Goal: Task Accomplishment & Management: Use online tool/utility

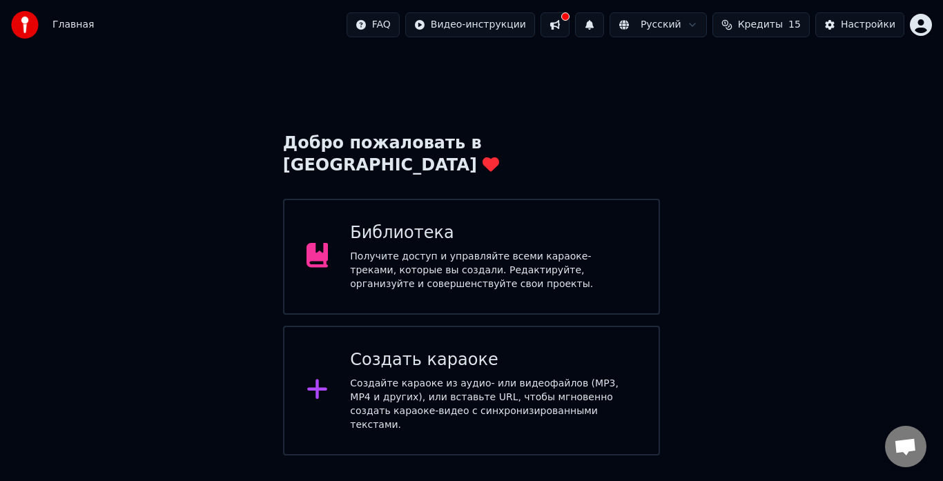
click at [440, 377] on div "Создайте караоке из аудио- или видеофайлов (MP3, MP4 и других), или вставьте UR…" at bounding box center [493, 404] width 287 height 55
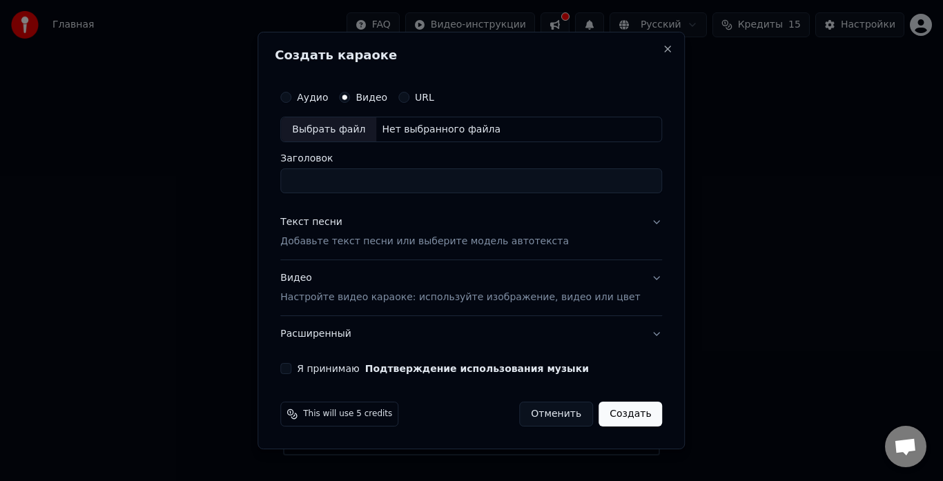
click at [322, 133] on div "Выбрать файл" at bounding box center [328, 129] width 95 height 25
click at [495, 184] on input "**********" at bounding box center [471, 181] width 382 height 25
type input "**********"
click at [376, 235] on p "Добавьте текст песни или выберите модель автотекста" at bounding box center [424, 242] width 289 height 14
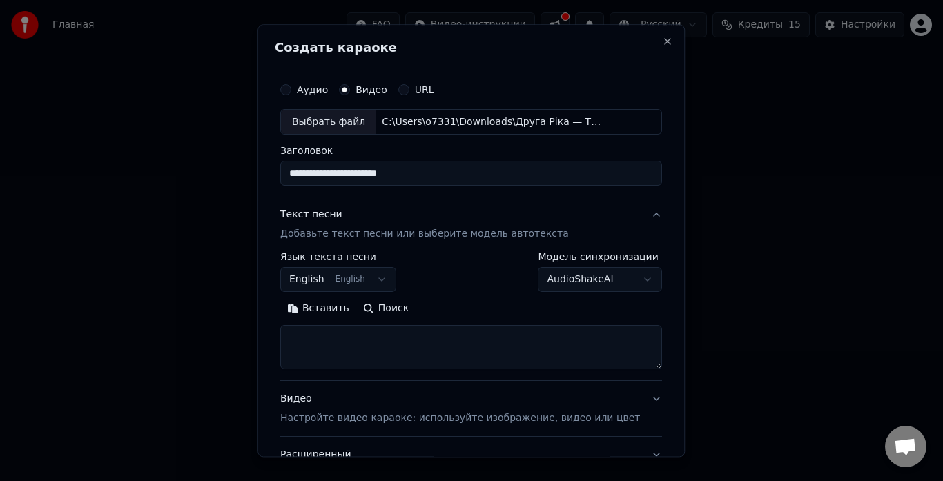
click at [321, 307] on button "Вставить" at bounding box center [318, 309] width 76 height 22
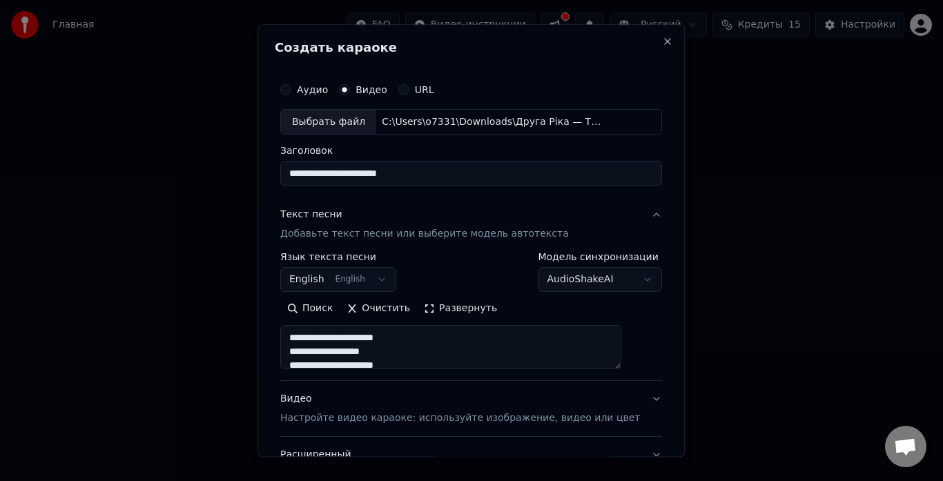
click at [327, 417] on p "Настройте видео караоке: используйте изображение, видео или цвет" at bounding box center [460, 419] width 360 height 14
type textarea "**********"
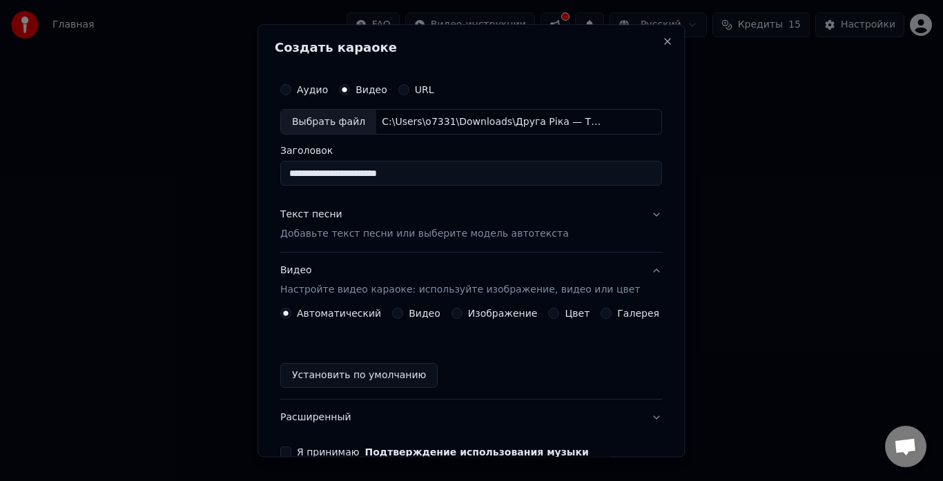
click at [394, 315] on button "Видео" at bounding box center [397, 314] width 11 height 11
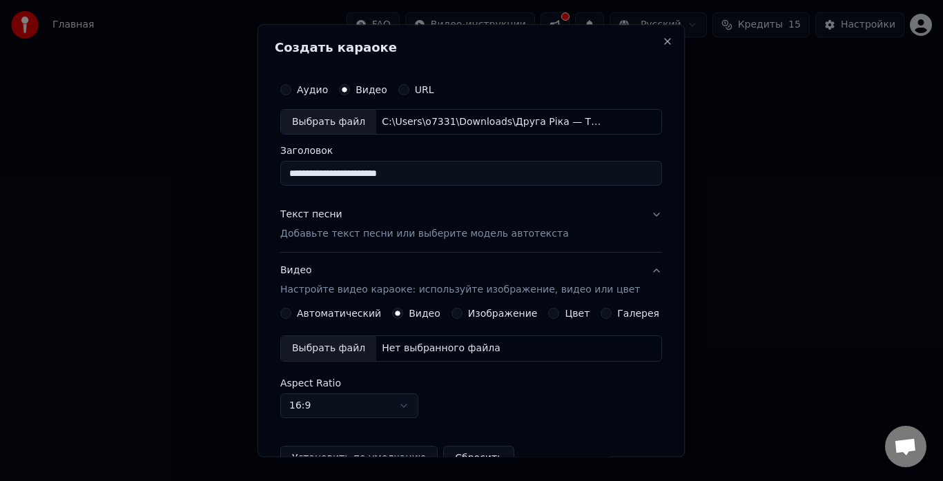
click at [334, 348] on div "Выбрать файл" at bounding box center [328, 349] width 95 height 25
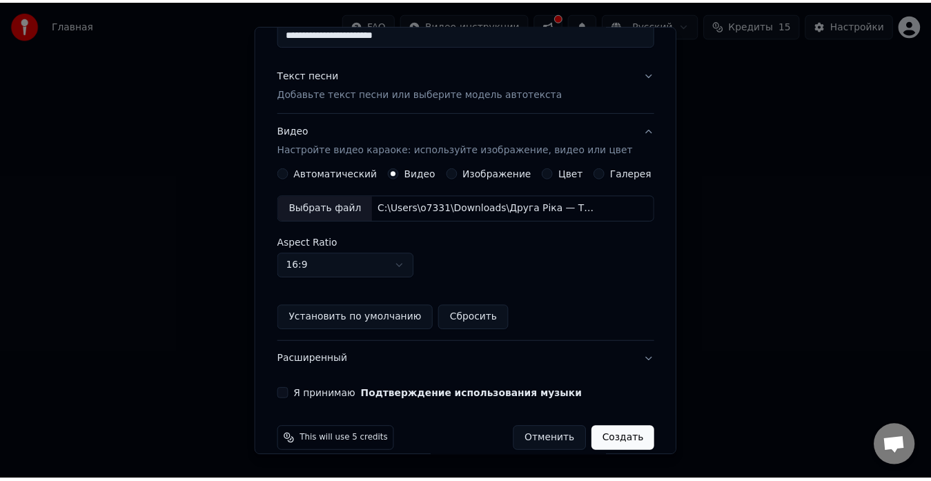
scroll to position [159, 0]
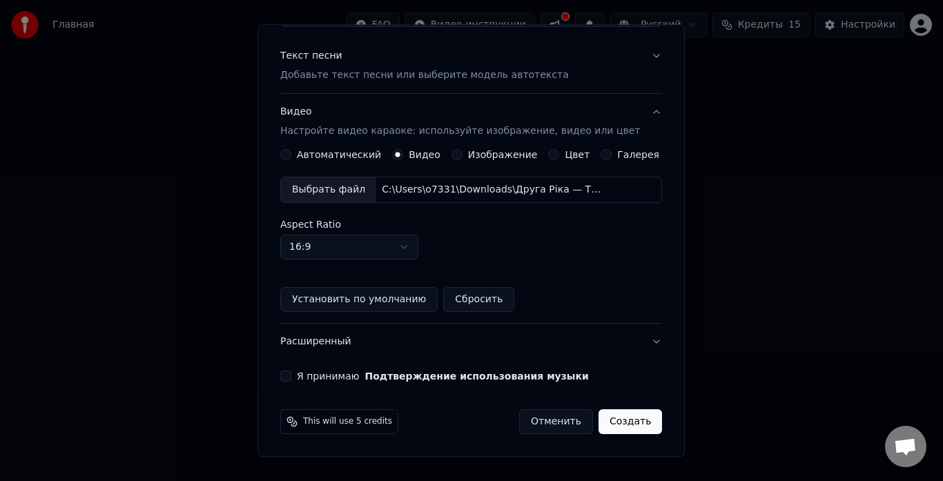
click at [363, 372] on label "Я принимаю Подтверждение использования музыки" at bounding box center [443, 377] width 292 height 10
click at [291, 371] on button "Я принимаю Подтверждение использования музыки" at bounding box center [285, 376] width 11 height 11
click at [606, 427] on button "Создать" at bounding box center [631, 422] width 64 height 25
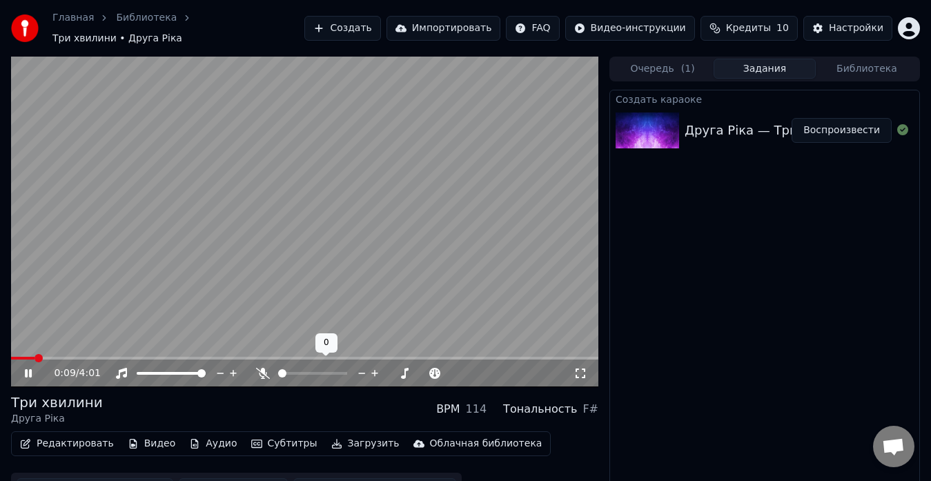
click at [294, 368] on div at bounding box center [325, 374] width 111 height 14
click at [294, 372] on span at bounding box center [312, 373] width 69 height 3
click at [206, 370] on span at bounding box center [201, 373] width 8 height 8
click at [313, 369] on span at bounding box center [313, 373] width 8 height 8
click at [325, 369] on span at bounding box center [323, 373] width 8 height 8
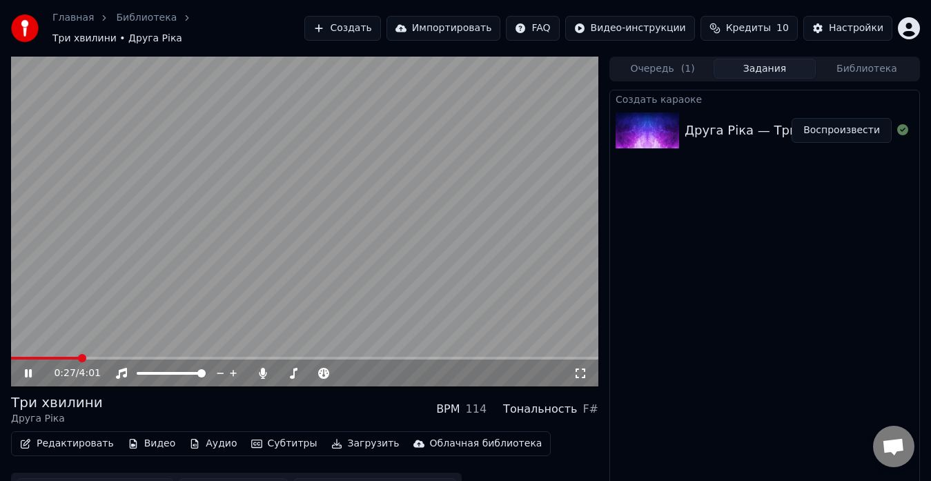
click at [32, 368] on icon at bounding box center [38, 373] width 32 height 11
click at [37, 350] on div "0:28 / 4:01" at bounding box center [305, 222] width 588 height 331
click at [37, 357] on span at bounding box center [24, 358] width 27 height 3
click at [71, 244] on video at bounding box center [305, 222] width 588 height 331
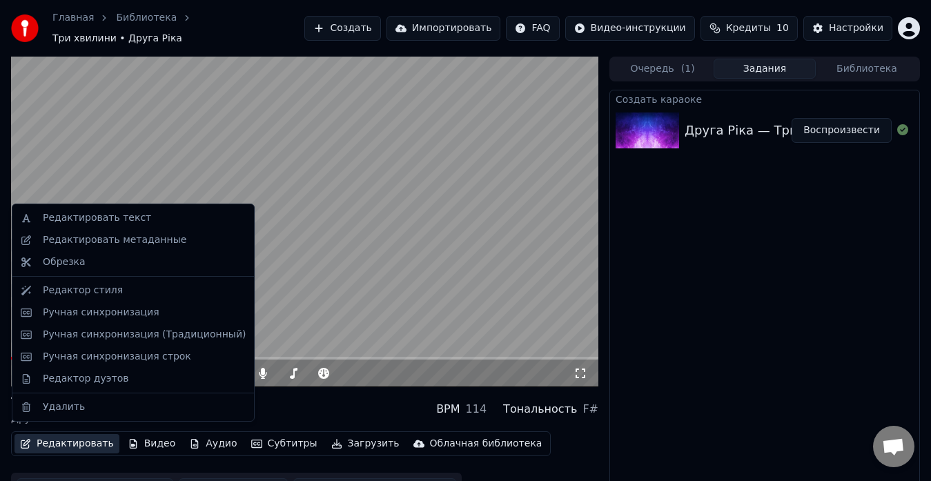
click at [72, 438] on button "Редактировать" at bounding box center [66, 443] width 105 height 19
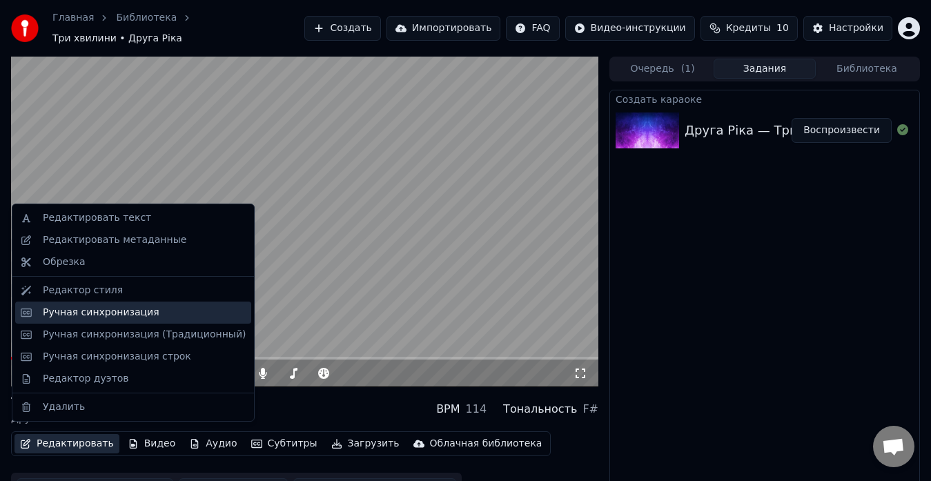
click at [81, 311] on div "Ручная синхронизация" at bounding box center [101, 313] width 117 height 14
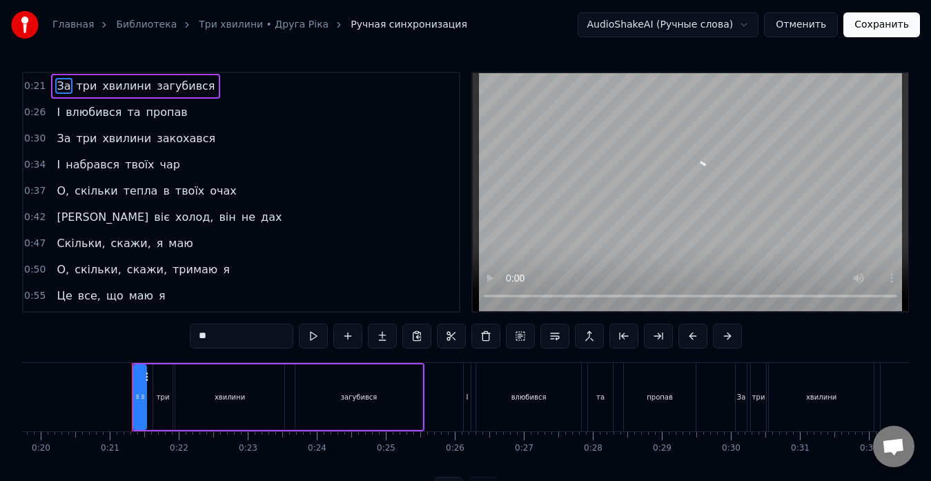
scroll to position [0, 1403]
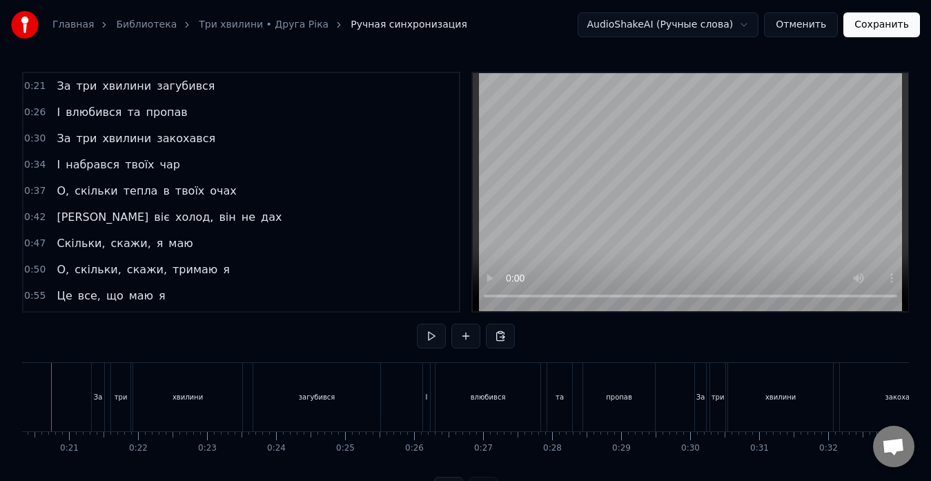
scroll to position [0, 1363]
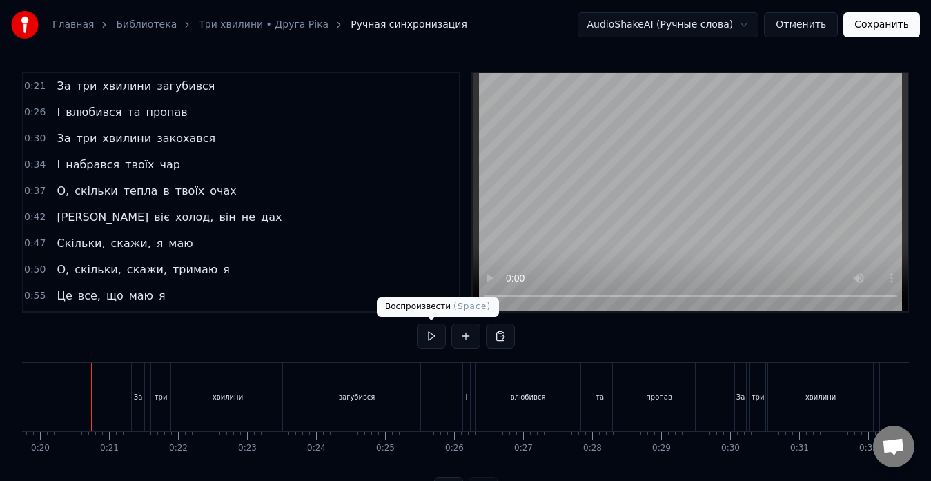
click at [421, 330] on button at bounding box center [431, 336] width 29 height 25
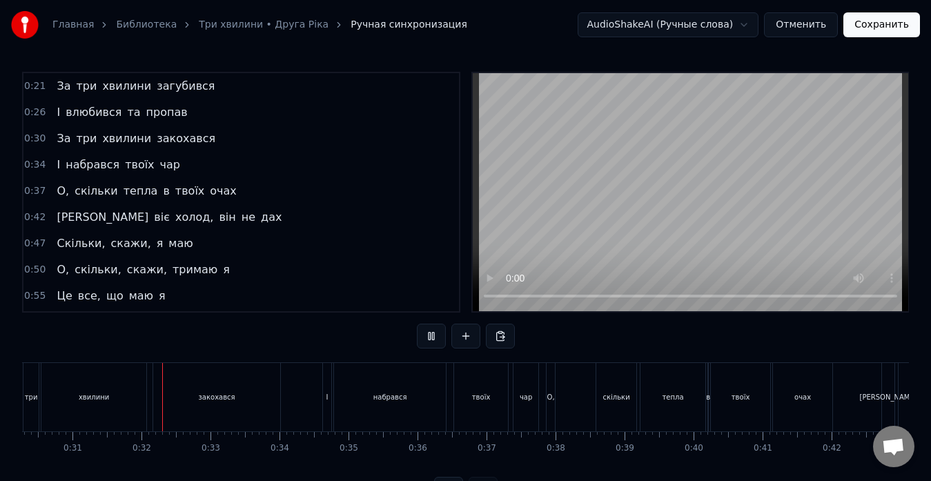
scroll to position [0, 2129]
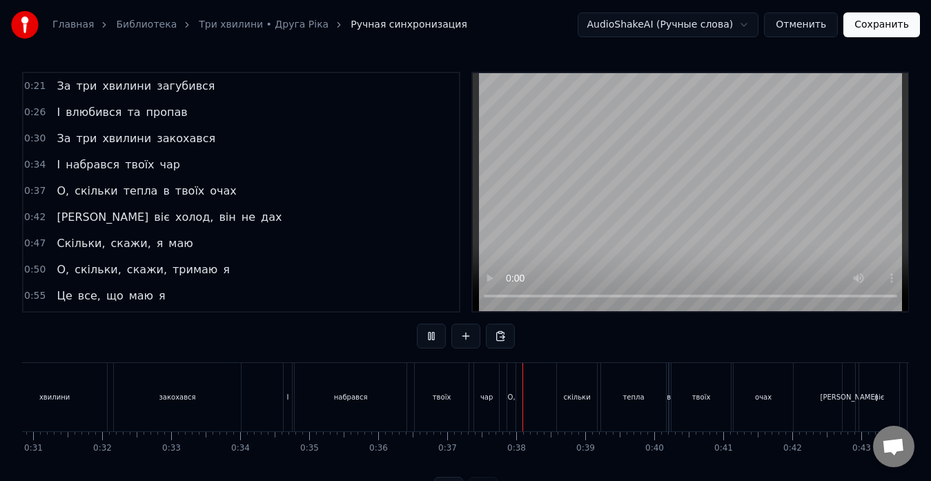
click at [434, 333] on button at bounding box center [431, 336] width 29 height 25
click at [511, 388] on div "О," at bounding box center [511, 397] width 8 height 68
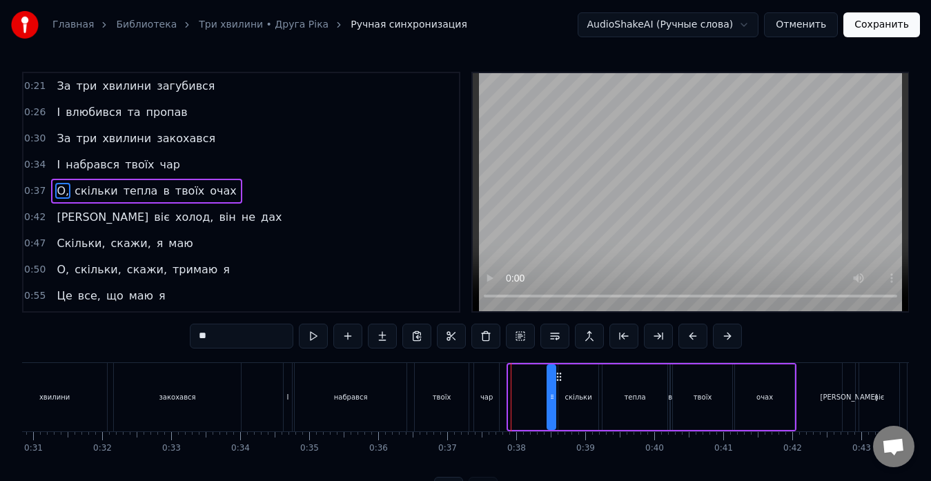
drag, startPoint x: 521, startPoint y: 376, endPoint x: 559, endPoint y: 377, distance: 38.7
click at [559, 377] on icon at bounding box center [559, 376] width 11 height 11
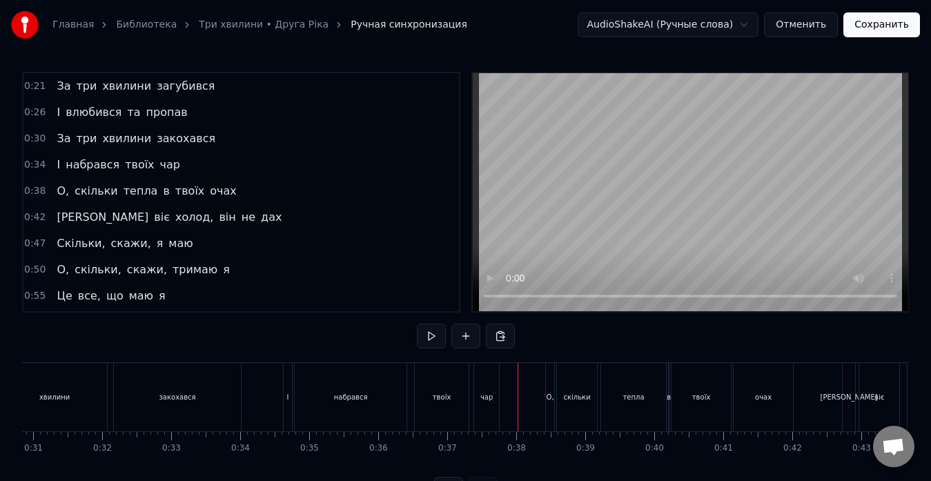
click at [429, 339] on button at bounding box center [431, 336] width 29 height 25
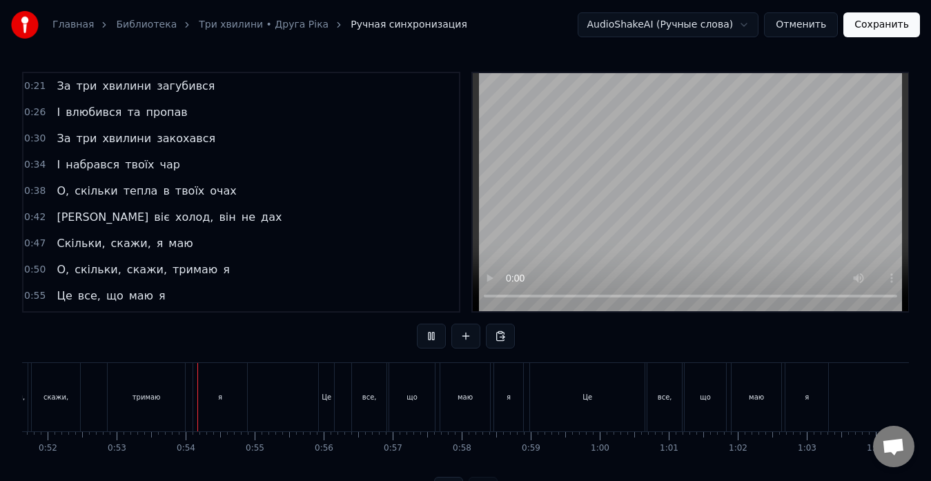
scroll to position [0, 3634]
click at [429, 339] on button at bounding box center [431, 336] width 29 height 25
click at [500, 391] on div "Це" at bounding box center [517, 397] width 115 height 68
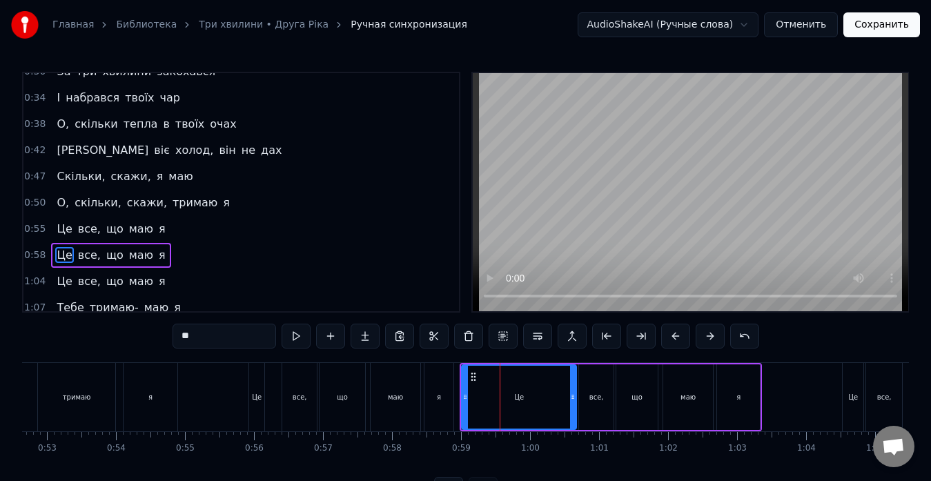
scroll to position [130, 0]
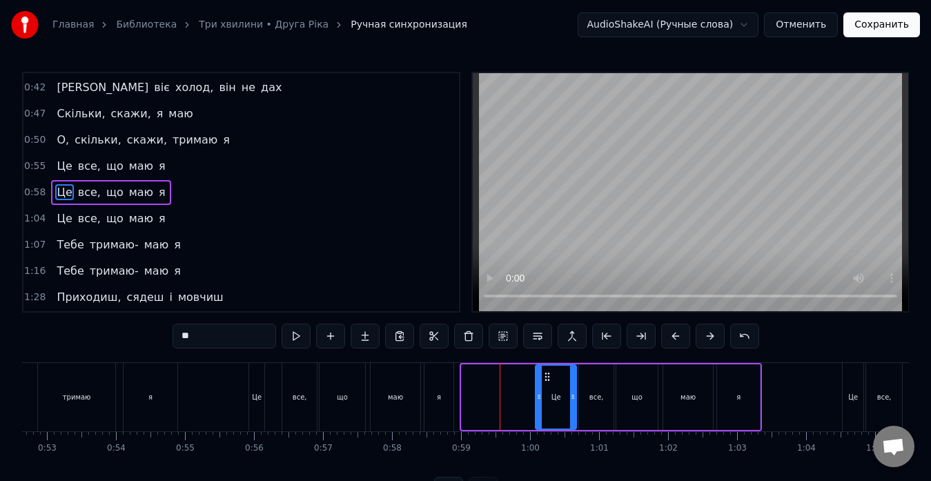
drag, startPoint x: 465, startPoint y: 395, endPoint x: 539, endPoint y: 391, distance: 74.0
click at [539, 391] on div at bounding box center [539, 397] width 6 height 63
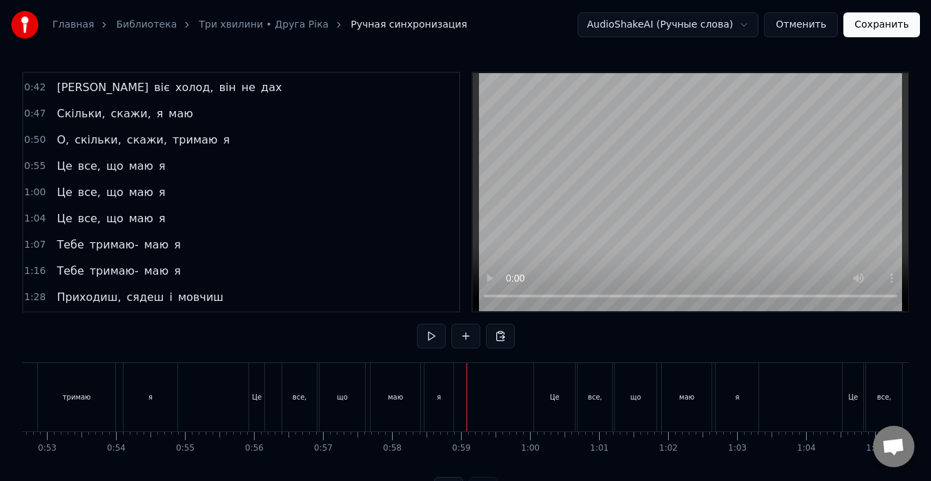
click at [424, 345] on button at bounding box center [431, 336] width 29 height 25
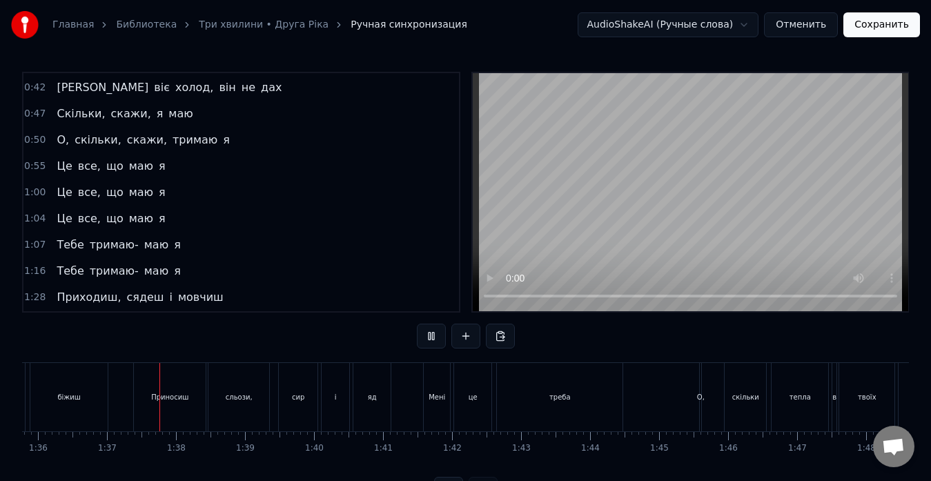
scroll to position [0, 6647]
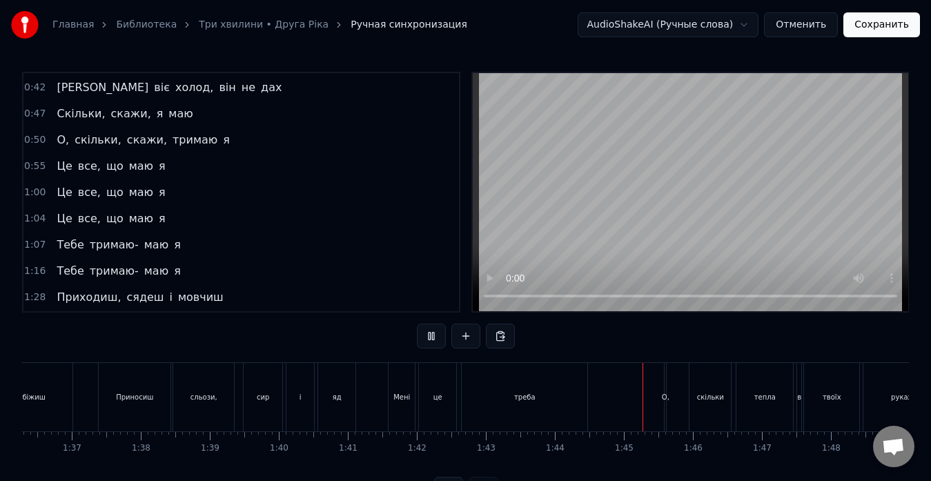
click at [424, 345] on button at bounding box center [431, 336] width 29 height 25
click at [589, 393] on div "Мені це треба" at bounding box center [489, 397] width 203 height 68
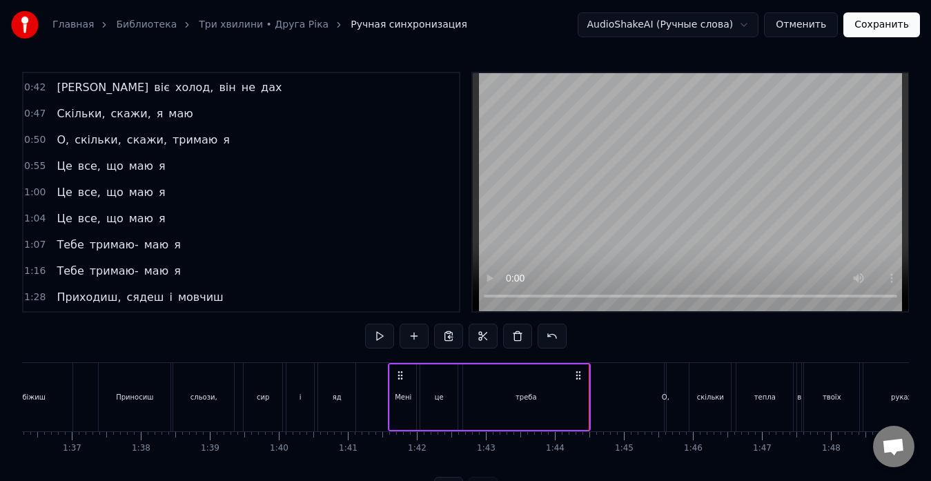
click at [580, 394] on div "треба" at bounding box center [526, 398] width 126 height 66
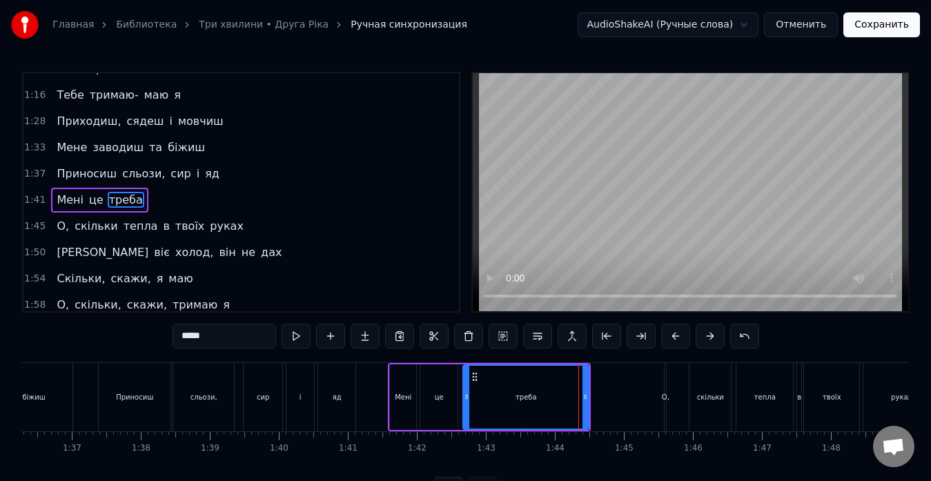
scroll to position [313, 0]
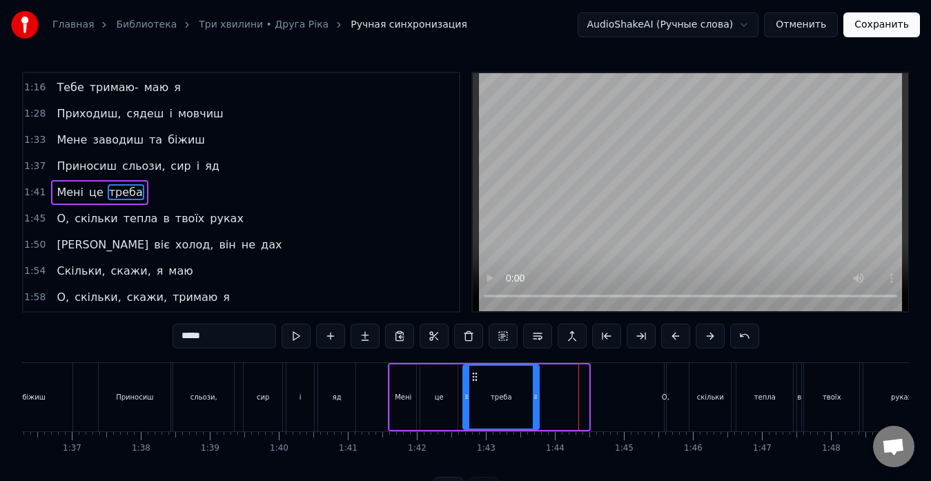
drag, startPoint x: 585, startPoint y: 393, endPoint x: 536, endPoint y: 395, distance: 49.7
click at [536, 395] on icon at bounding box center [536, 396] width 6 height 11
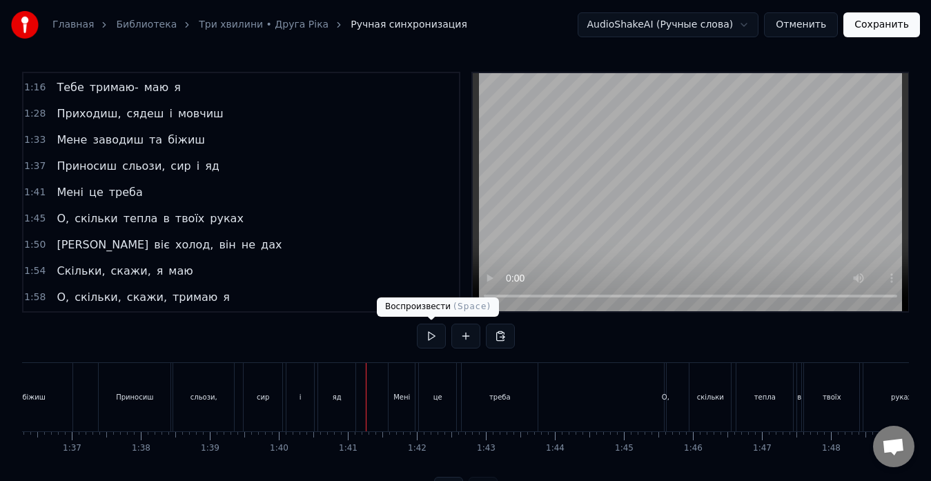
click at [423, 335] on button at bounding box center [431, 336] width 29 height 25
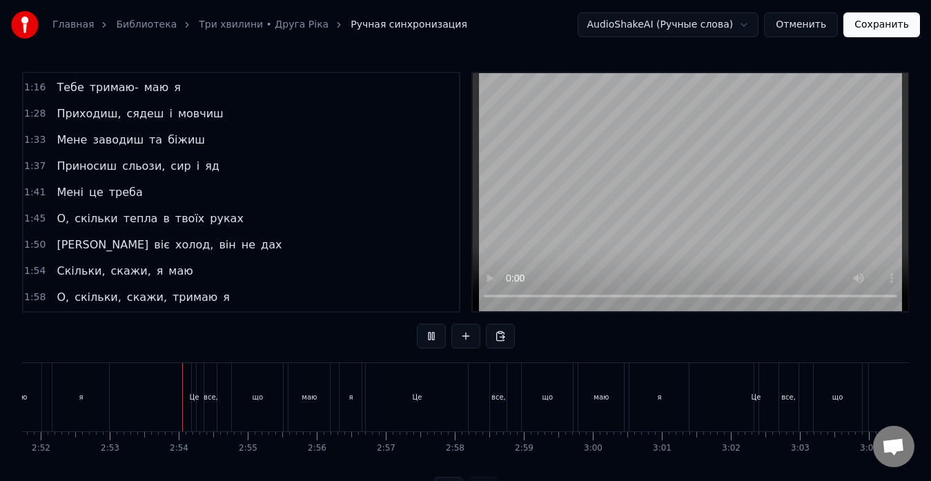
scroll to position [0, 11907]
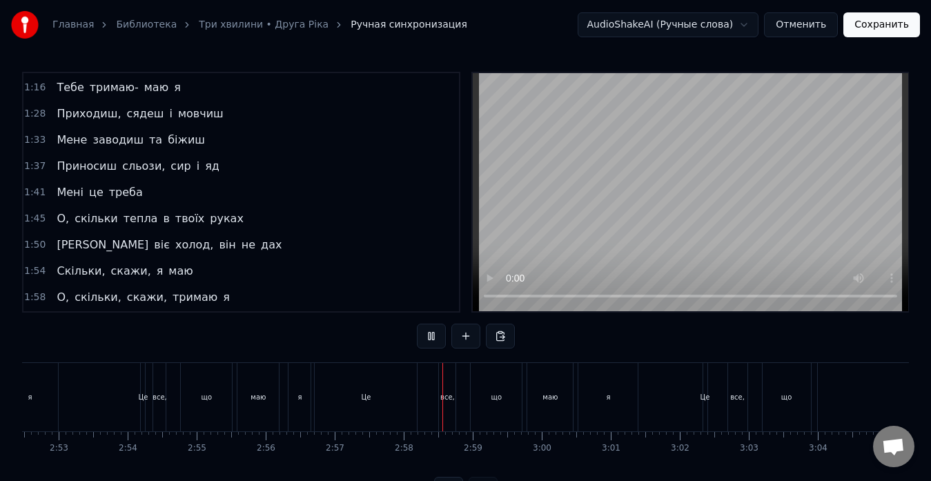
click at [423, 335] on button at bounding box center [431, 336] width 29 height 25
click at [372, 364] on div "Це" at bounding box center [366, 397] width 102 height 68
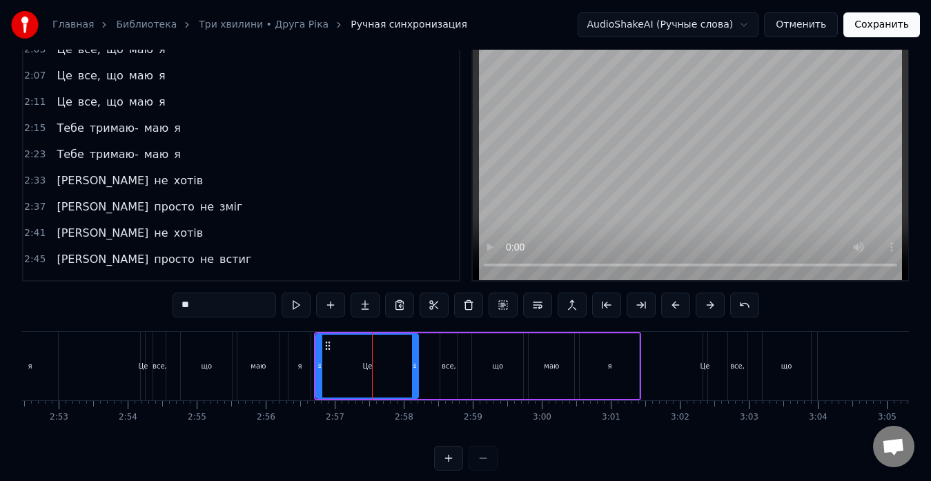
scroll to position [654, 0]
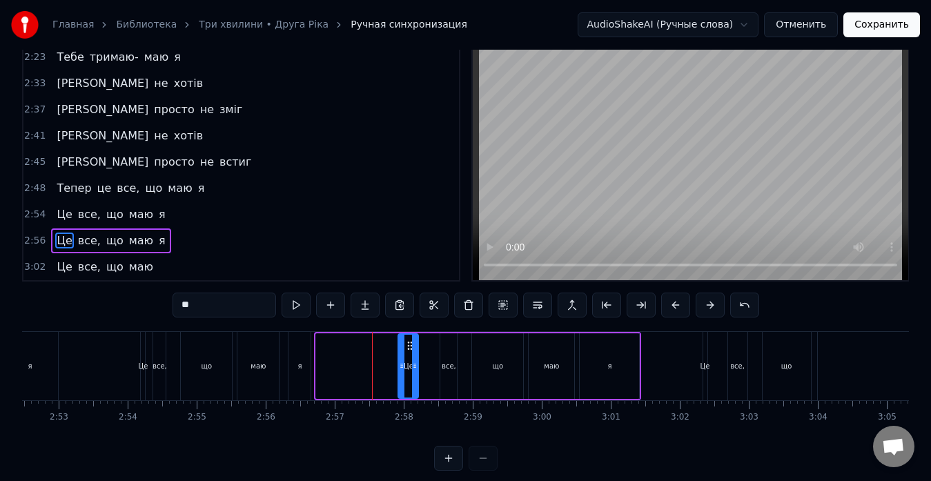
drag, startPoint x: 318, startPoint y: 365, endPoint x: 400, endPoint y: 367, distance: 82.2
click at [400, 367] on icon at bounding box center [402, 365] width 6 height 11
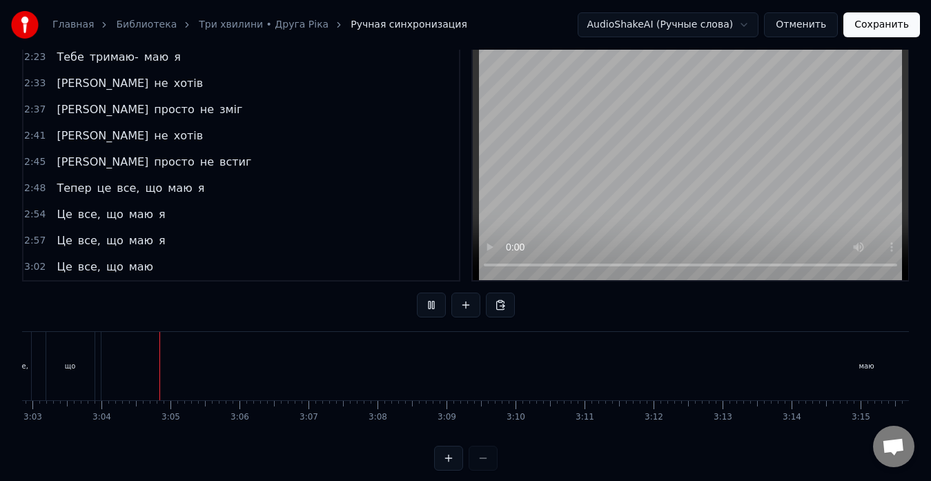
scroll to position [0, 12659]
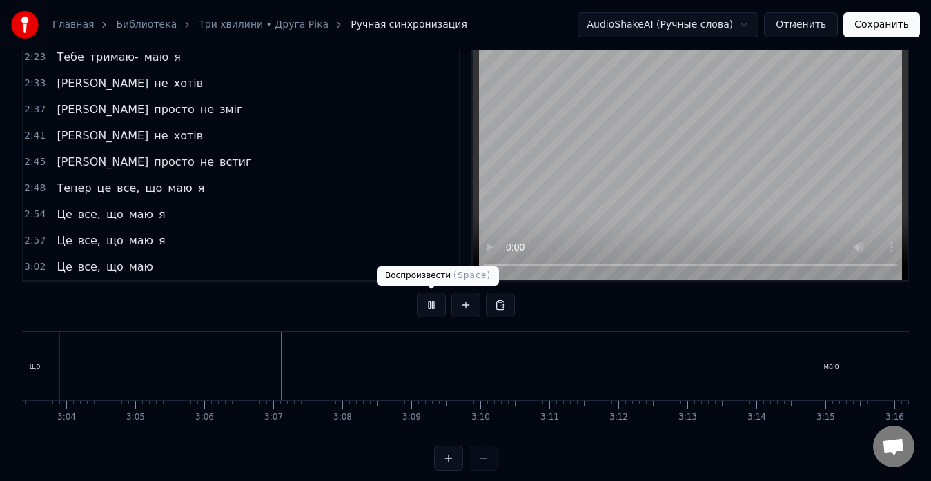
click at [423, 306] on button at bounding box center [431, 305] width 29 height 25
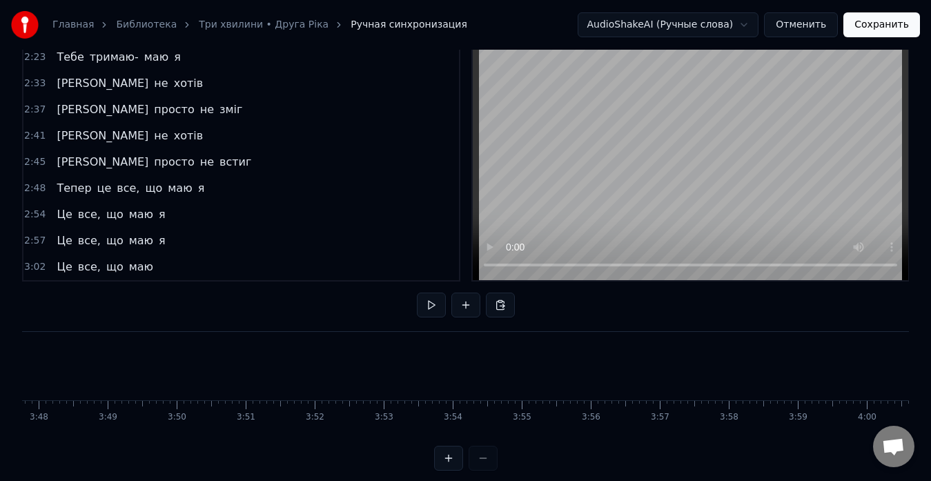
scroll to position [0, 15804]
drag, startPoint x: 855, startPoint y: 450, endPoint x: 815, endPoint y: 449, distance: 40.1
click at [815, 449] on div "0:21 За три хвилини загубився 0:26 І влюбився та пропав 0:30 За три хвилини зак…" at bounding box center [465, 256] width 887 height 430
click at [490, 384] on div "маю" at bounding box center [340, 366] width 1531 height 68
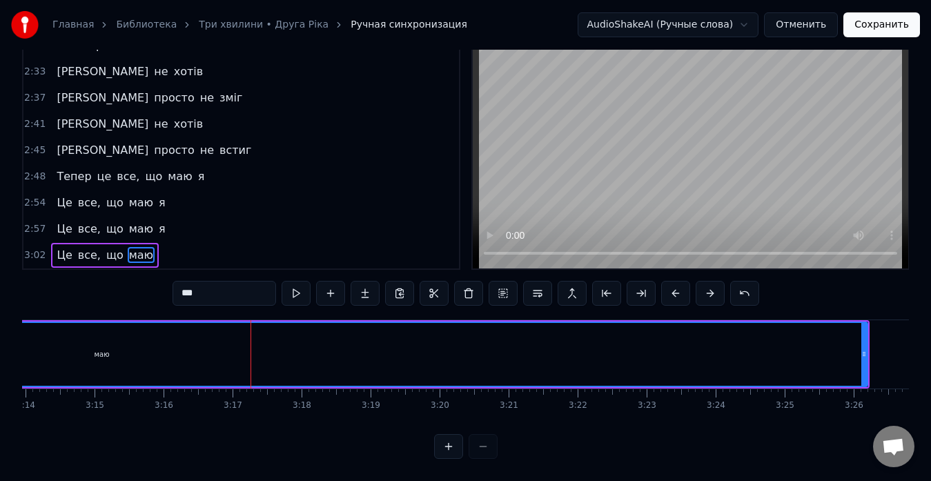
scroll to position [0, 13363]
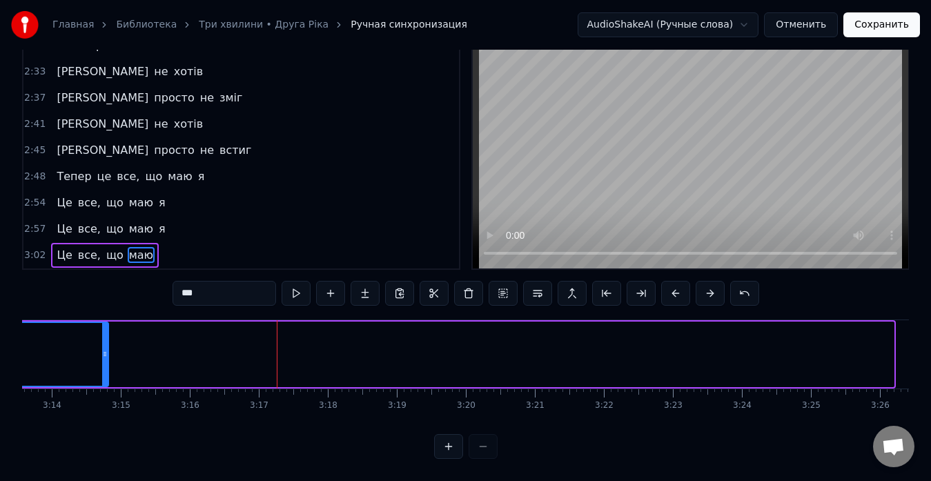
drag, startPoint x: 891, startPoint y: 339, endPoint x: 105, endPoint y: 327, distance: 786.4
click at [105, 327] on div at bounding box center [105, 354] width 6 height 63
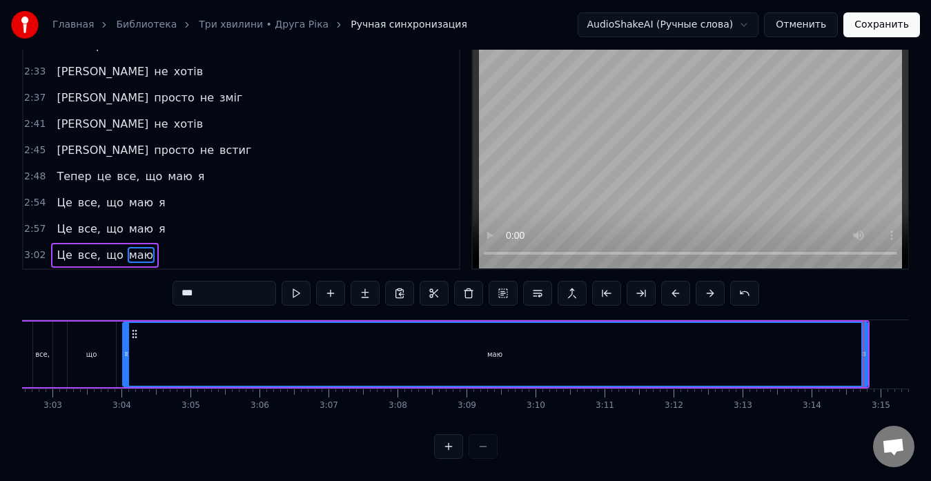
scroll to position [0, 12630]
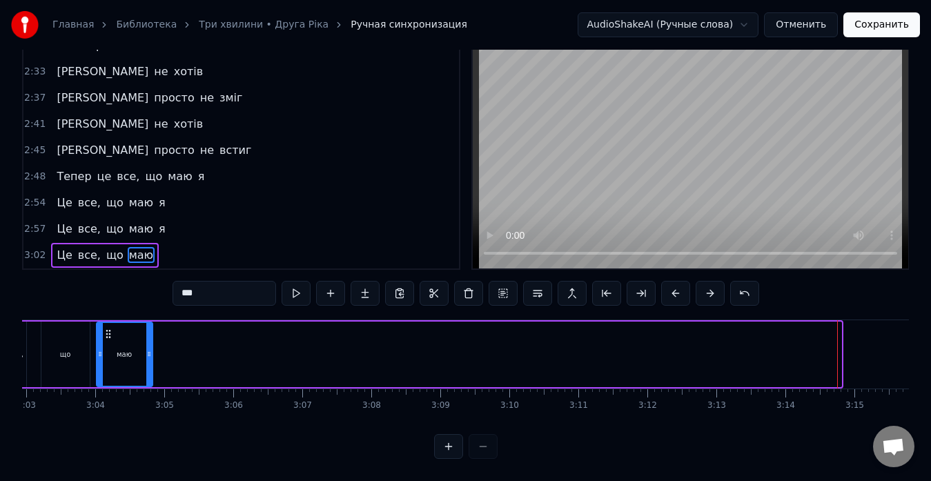
drag, startPoint x: 839, startPoint y: 333, endPoint x: 151, endPoint y: 320, distance: 689.1
click at [151, 323] on div at bounding box center [149, 354] width 6 height 63
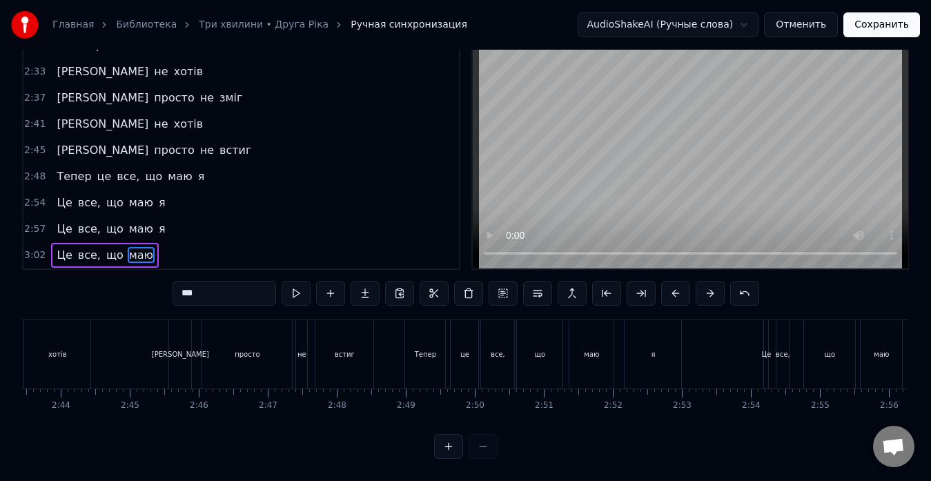
scroll to position [0, 11296]
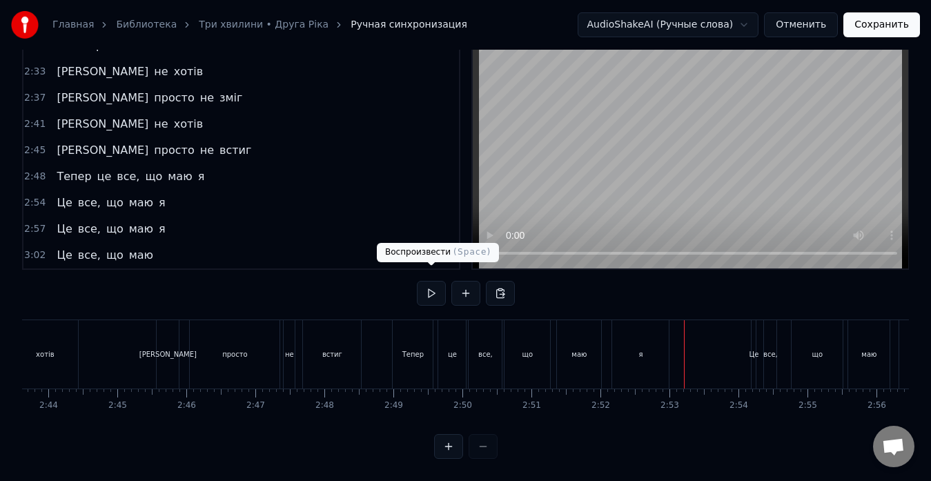
click at [437, 281] on button at bounding box center [431, 293] width 29 height 25
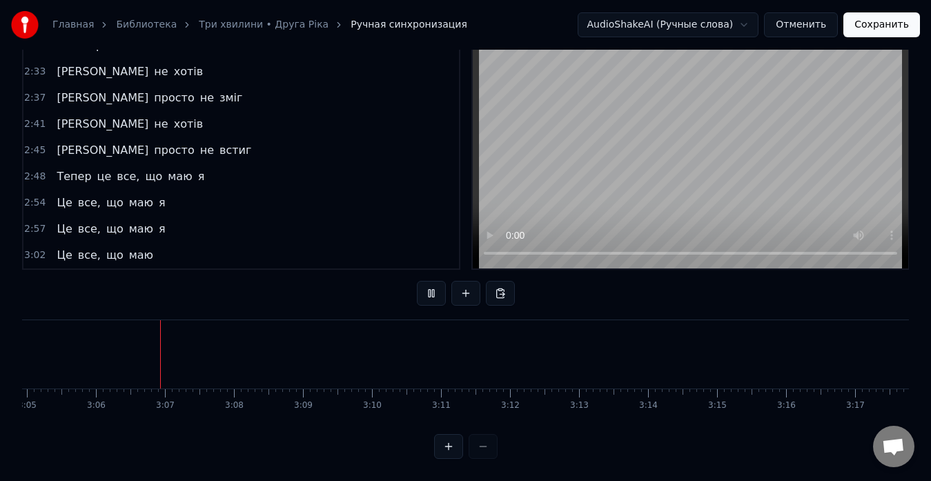
scroll to position [0, 12802]
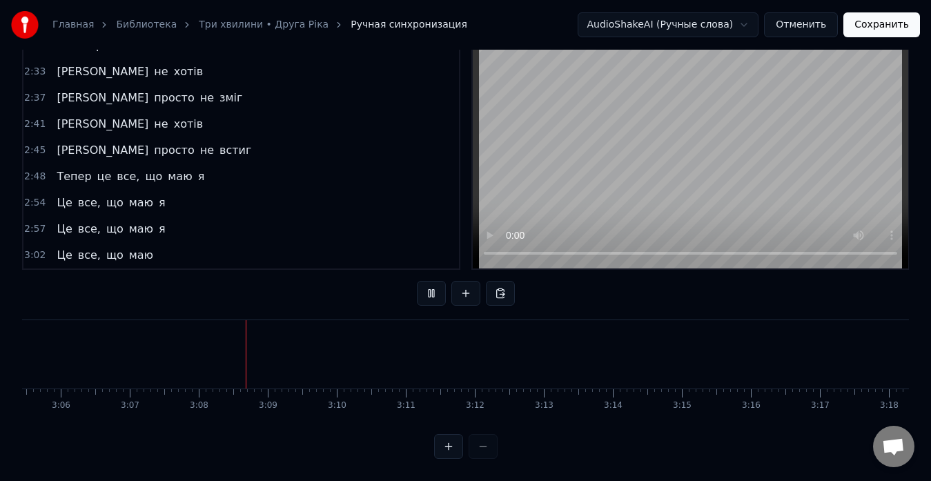
click at [861, 21] on button "Сохранить" at bounding box center [882, 24] width 77 height 25
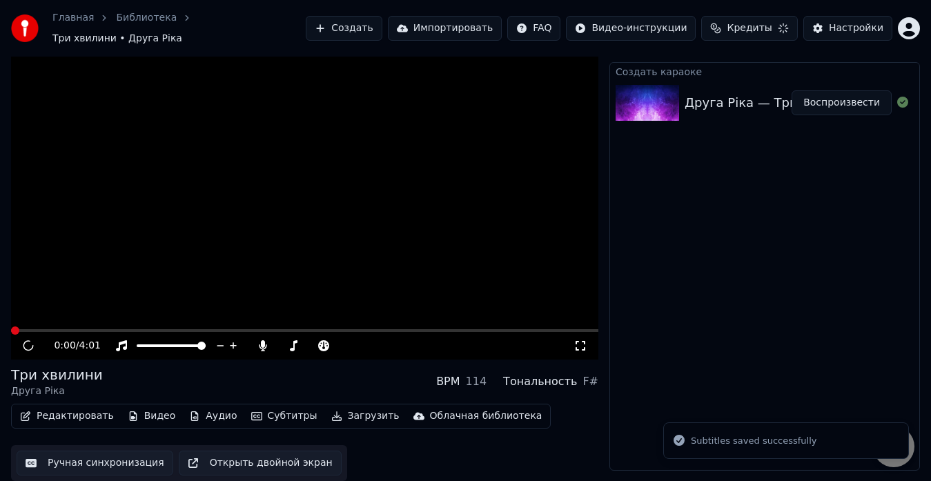
scroll to position [21, 0]
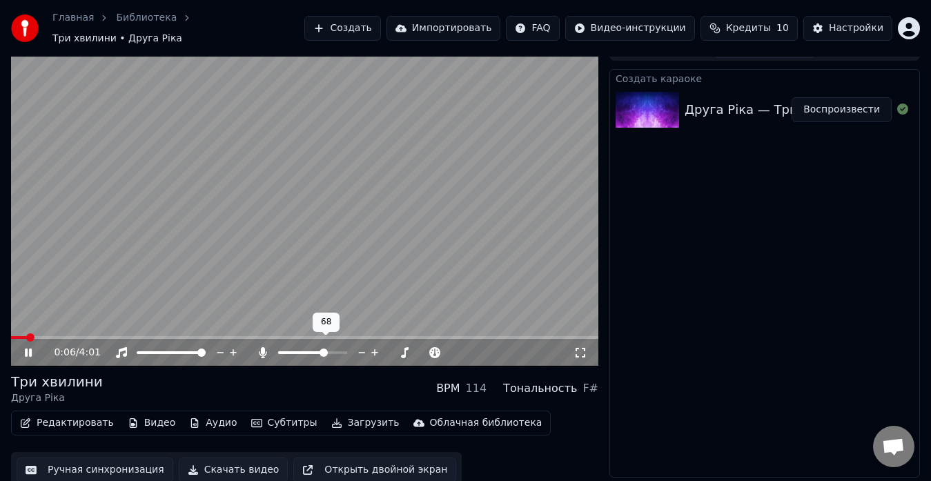
click at [303, 351] on span at bounding box center [301, 352] width 47 height 3
click at [284, 349] on span at bounding box center [288, 353] width 8 height 8
click at [104, 336] on span at bounding box center [305, 337] width 588 height 3
click at [286, 349] on span at bounding box center [289, 353] width 8 height 8
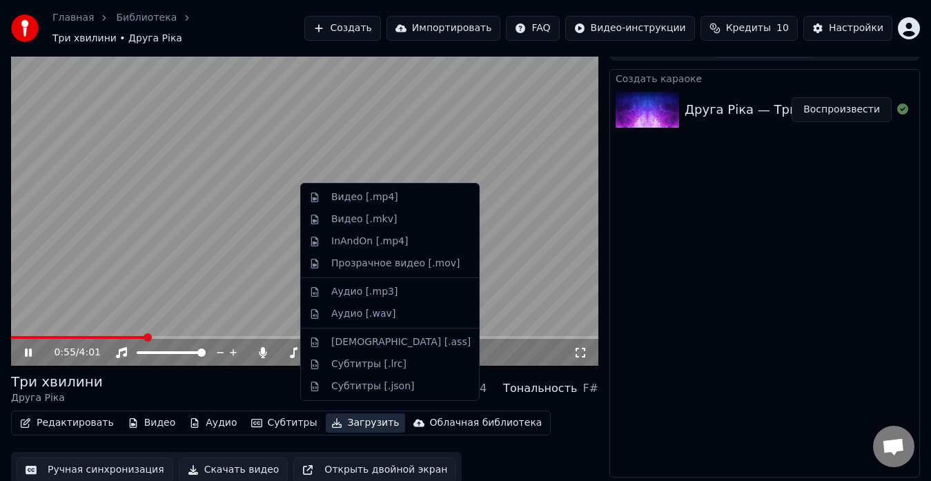
click at [340, 418] on button "Загрузить" at bounding box center [365, 423] width 79 height 19
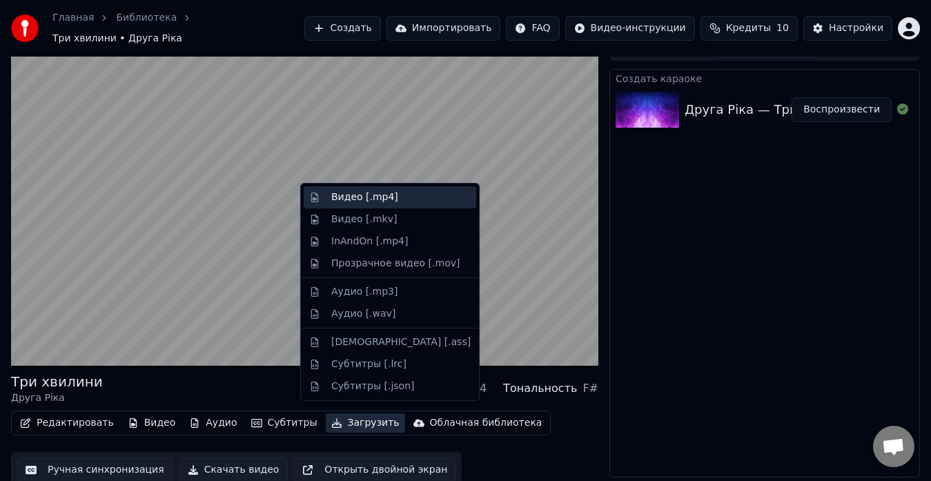
click at [354, 201] on div "Видео [.mp4]" at bounding box center [364, 198] width 67 height 14
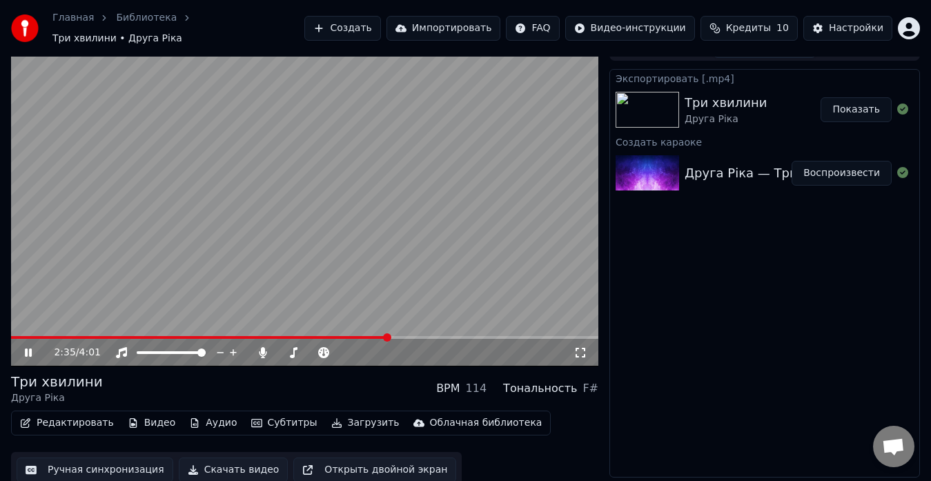
click at [846, 97] on button "Показать" at bounding box center [856, 109] width 71 height 25
click at [266, 86] on video at bounding box center [305, 201] width 588 height 331
click at [842, 97] on button "Показать" at bounding box center [856, 109] width 71 height 25
